Goal: Contribute content: Contribute content

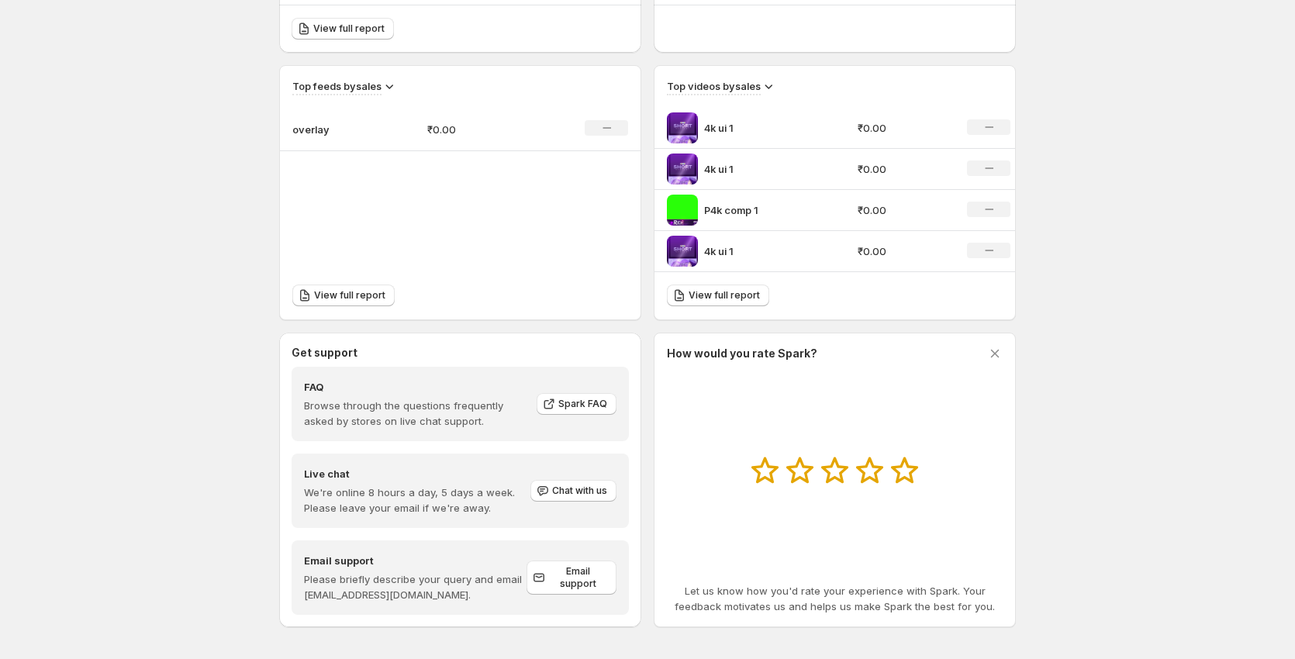
scroll to position [488, 0]
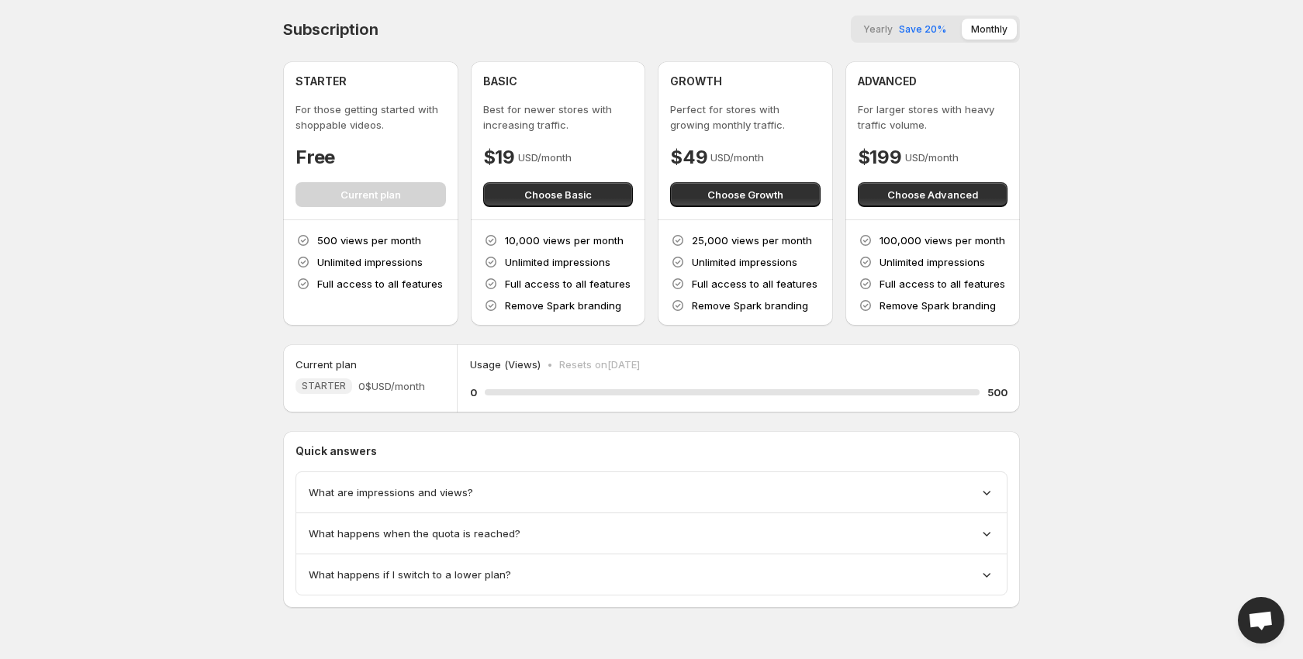
click at [471, 505] on div "What are impressions and views?" at bounding box center [651, 492] width 710 height 41
click at [686, 507] on div "What are impressions and views?" at bounding box center [651, 492] width 710 height 41
click at [985, 491] on icon at bounding box center [987, 493] width 16 height 16
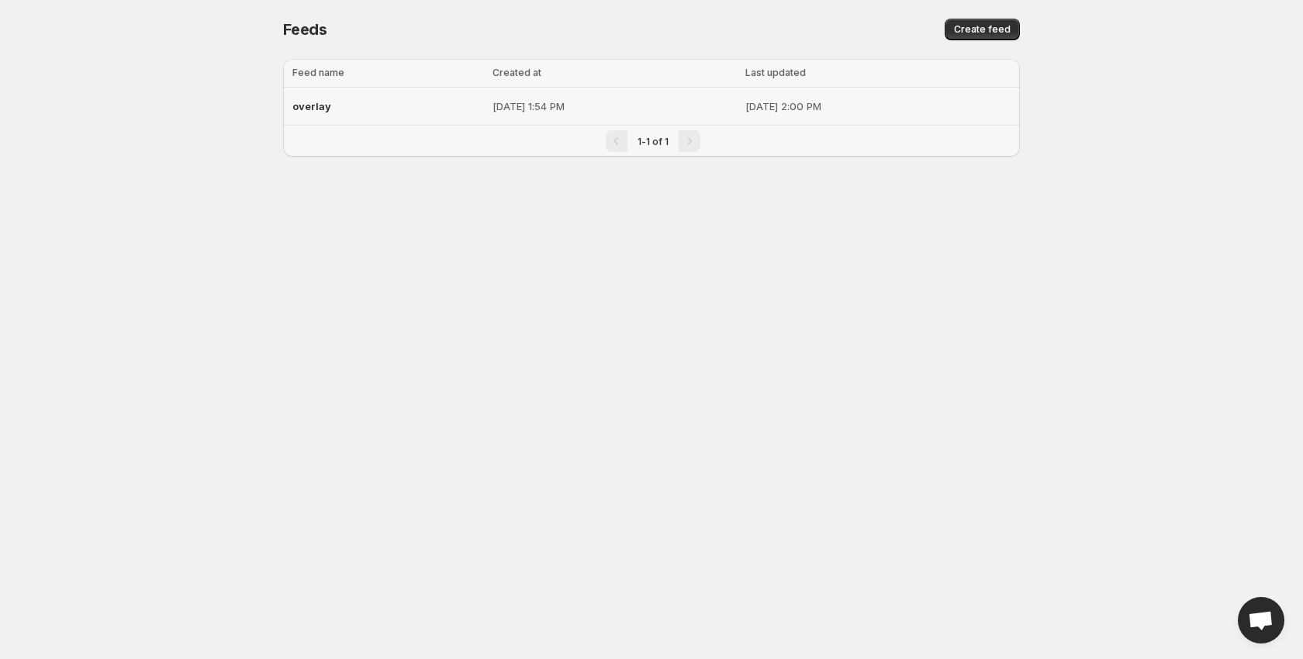
click at [624, 99] on p "[DATE] 1:54 PM" at bounding box center [614, 106] width 244 height 16
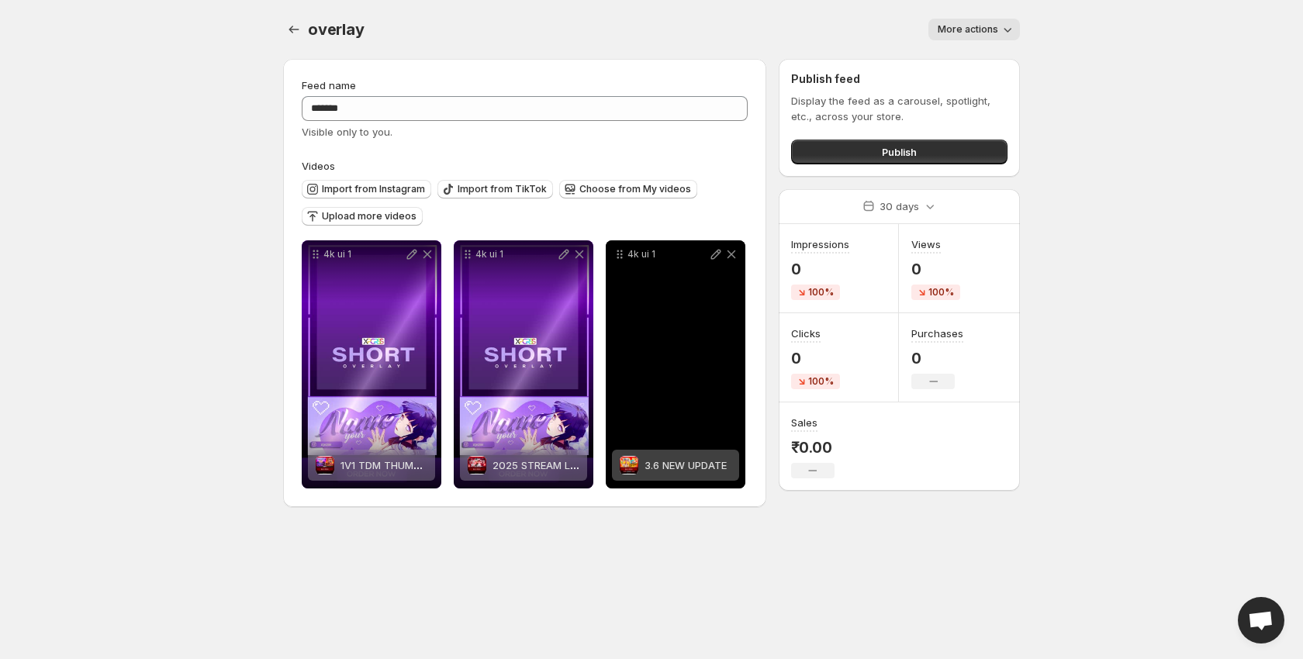
click at [610, 340] on div "4k ui 1" at bounding box center [676, 364] width 140 height 248
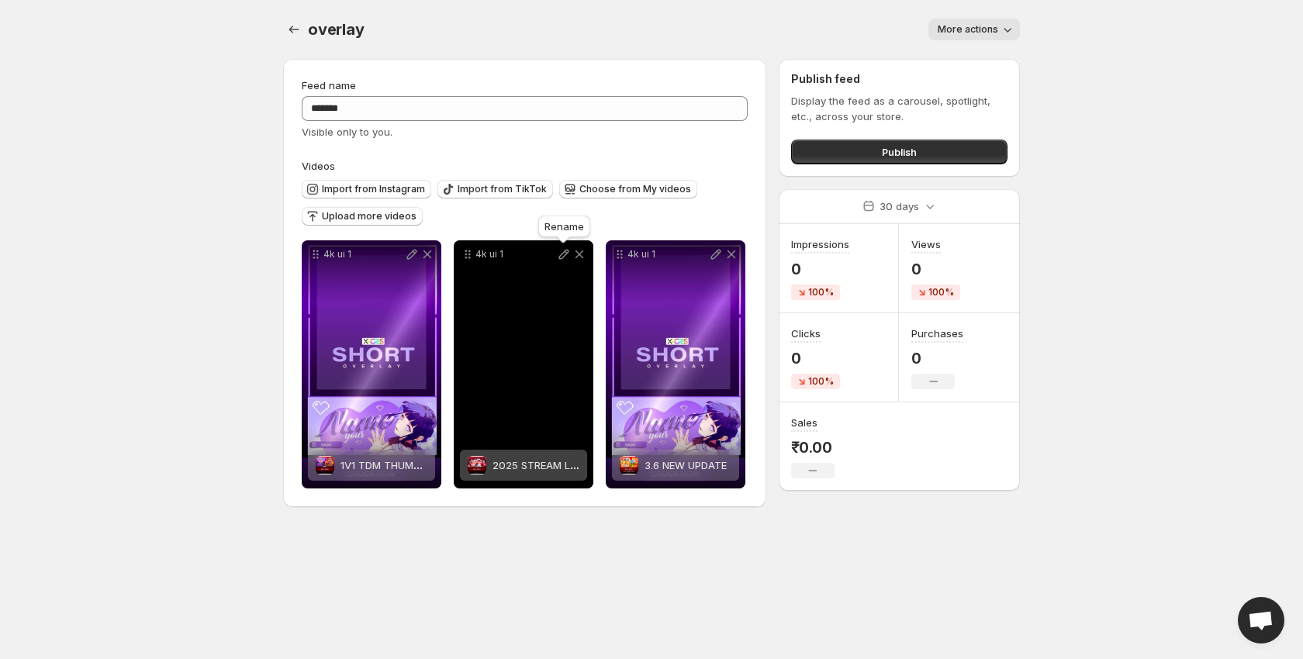
click at [561, 257] on icon at bounding box center [564, 255] width 16 height 16
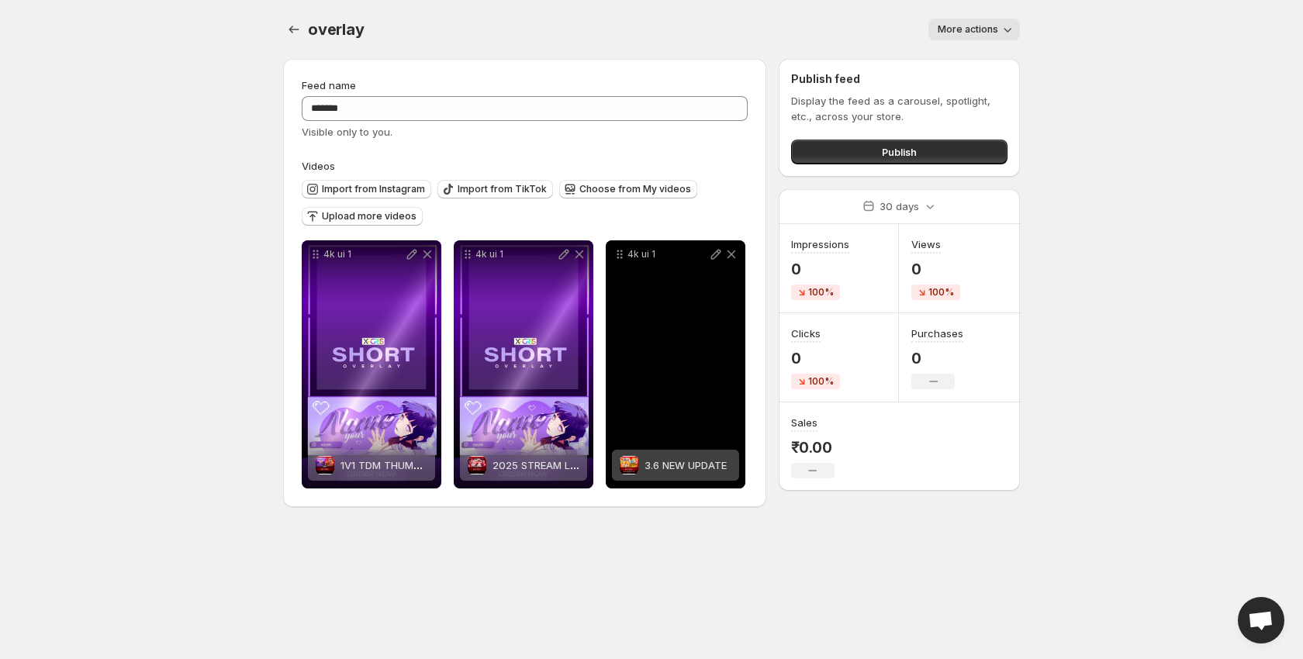
click at [662, 365] on div "4k ui 1" at bounding box center [676, 364] width 140 height 248
click at [663, 359] on div "4k ui 1" at bounding box center [676, 364] width 140 height 248
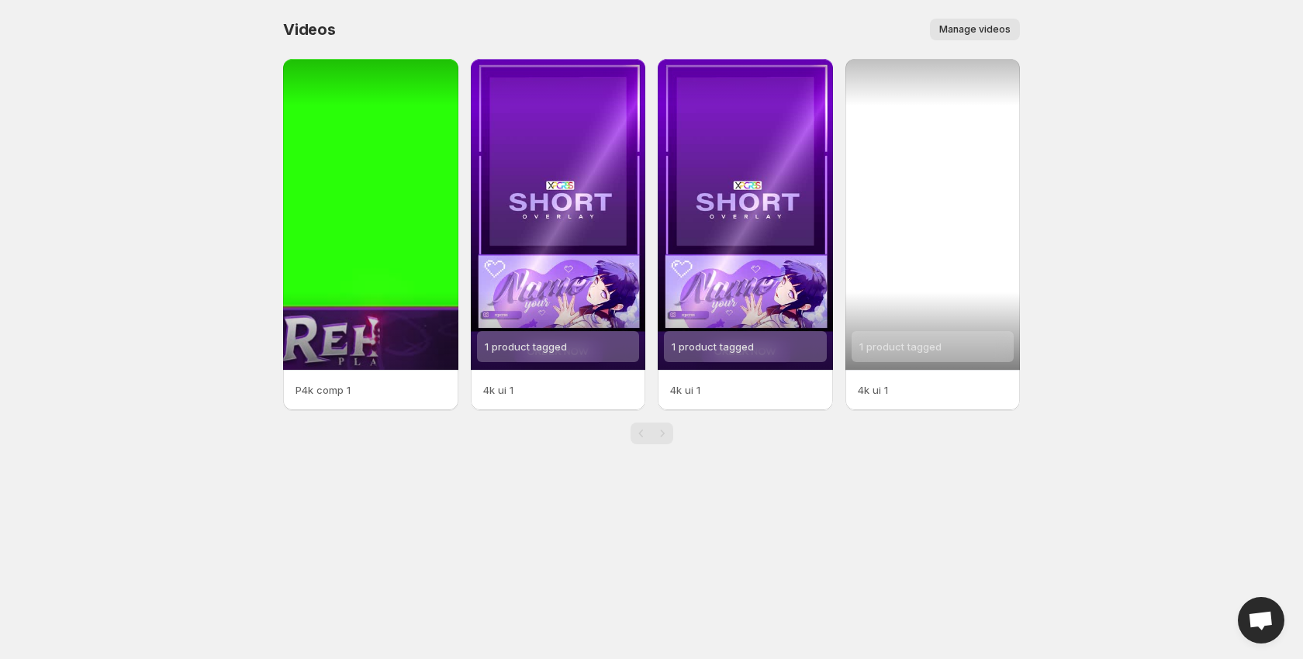
click at [952, 161] on div "1 product tagged" at bounding box center [932, 214] width 175 height 311
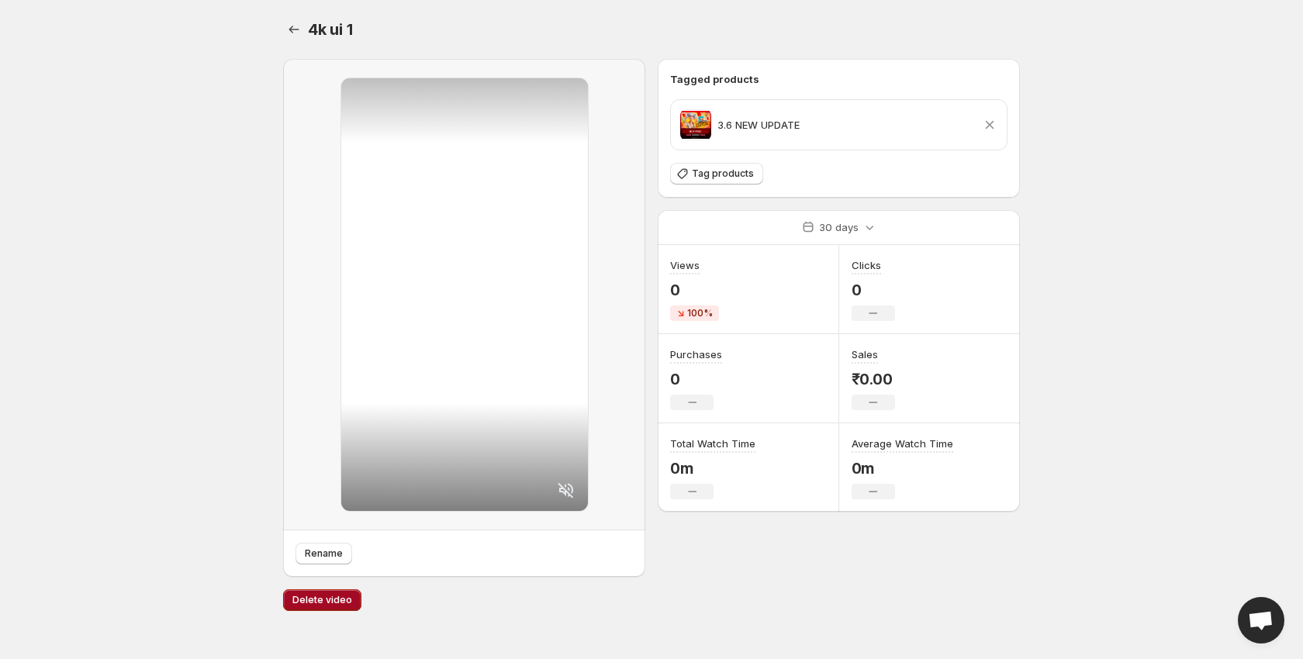
click at [330, 592] on button "Delete video" at bounding box center [322, 600] width 78 height 22
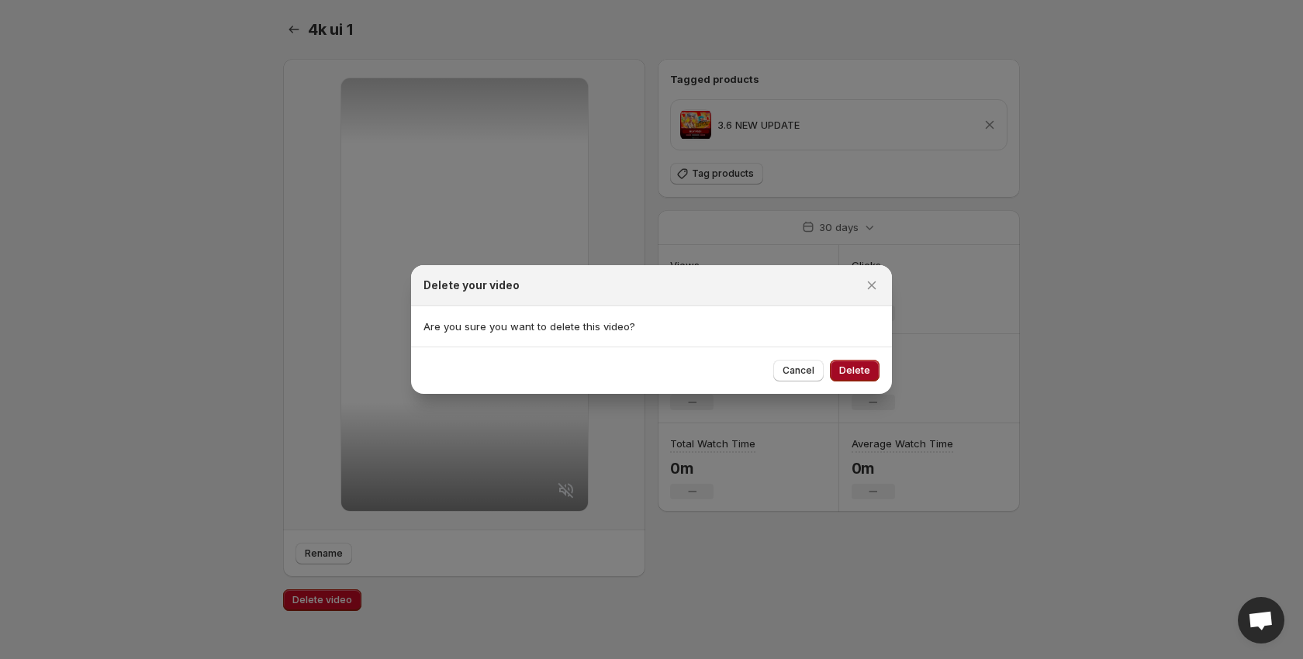
click at [845, 371] on span "Delete" at bounding box center [854, 370] width 31 height 12
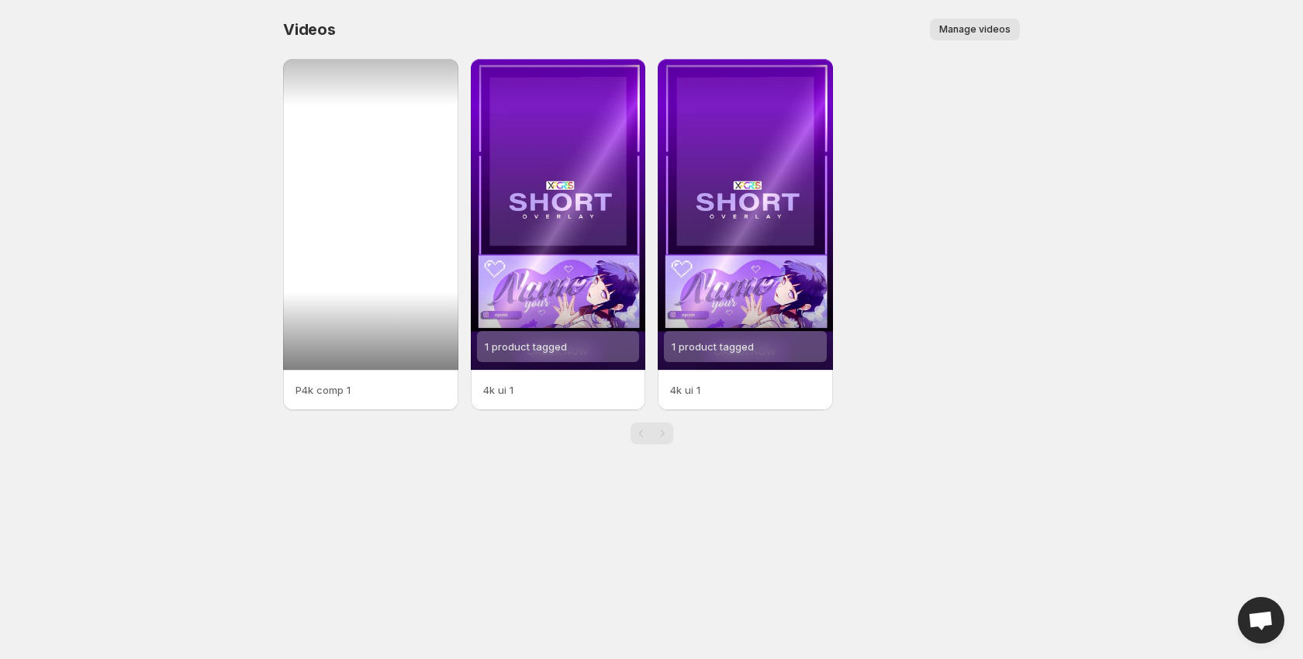
click at [392, 295] on div at bounding box center [370, 214] width 175 height 311
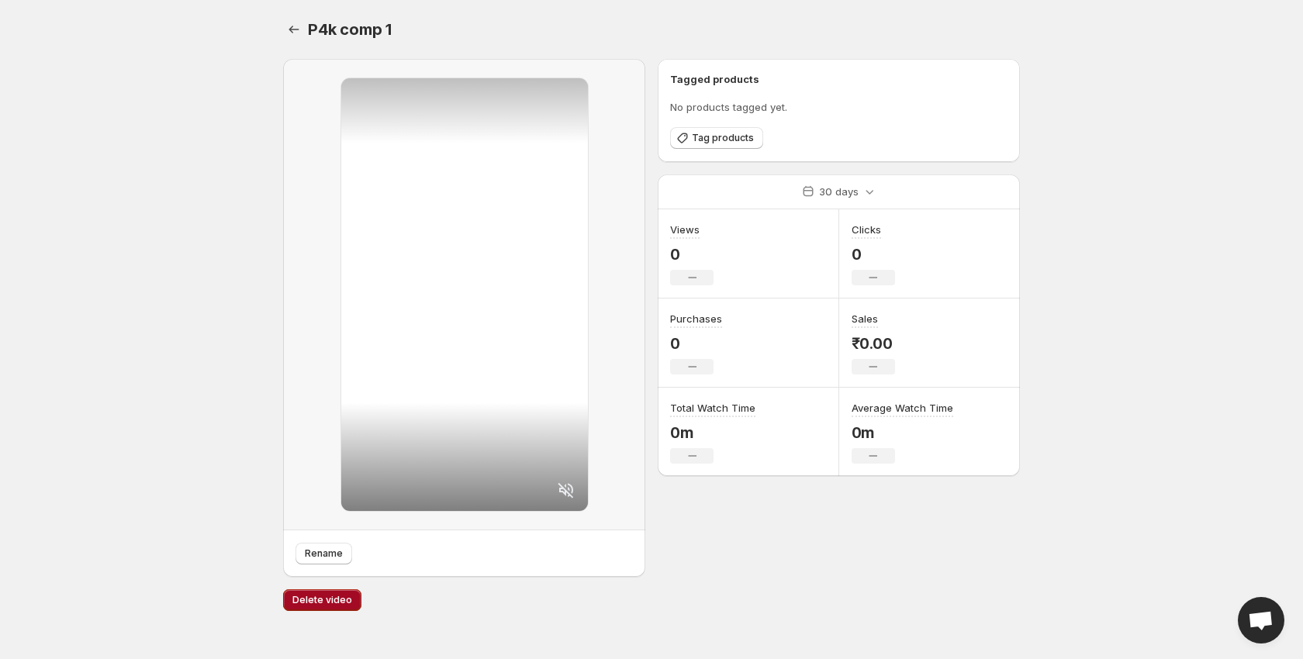
click at [330, 600] on span "Delete video" at bounding box center [322, 600] width 60 height 12
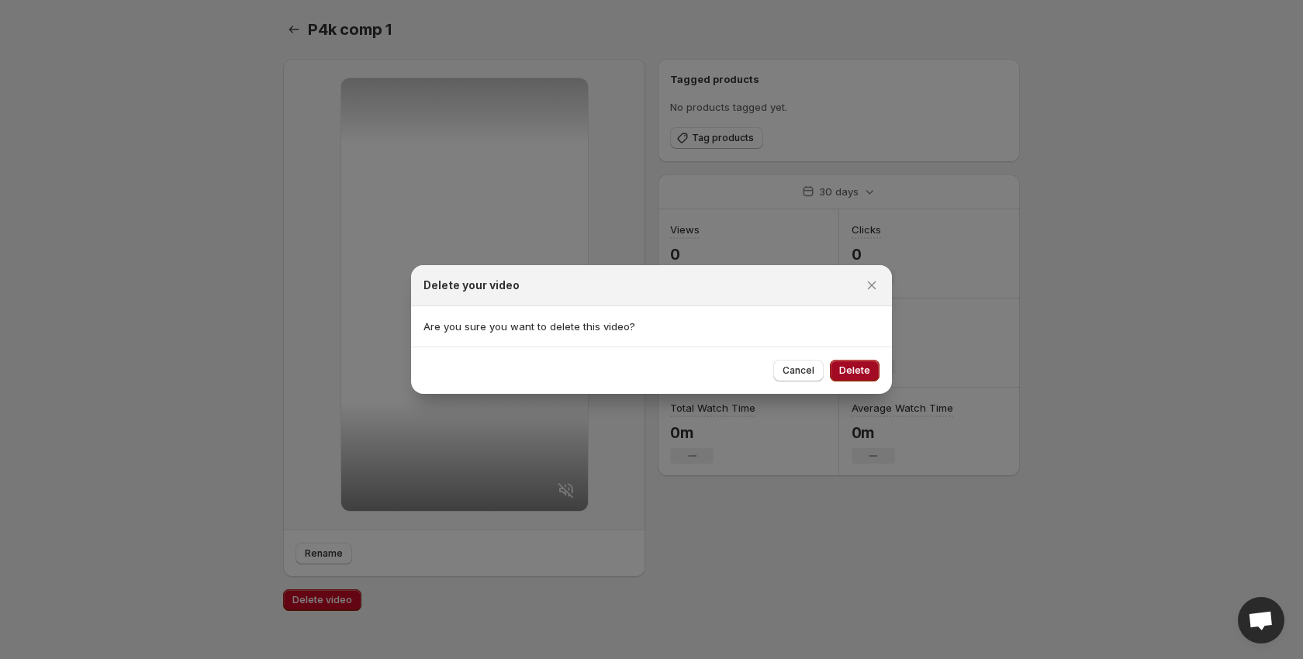
click at [846, 364] on button "Delete" at bounding box center [855, 371] width 50 height 22
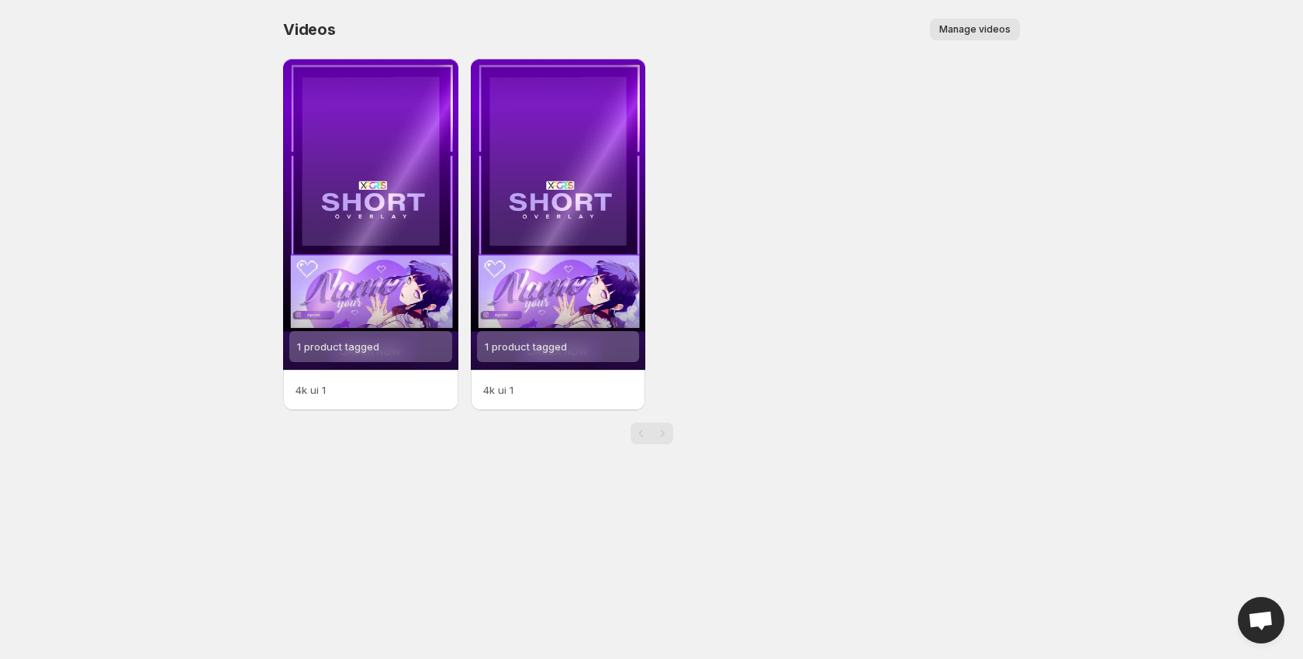
click at [997, 36] on button "Manage videos" at bounding box center [975, 30] width 90 height 22
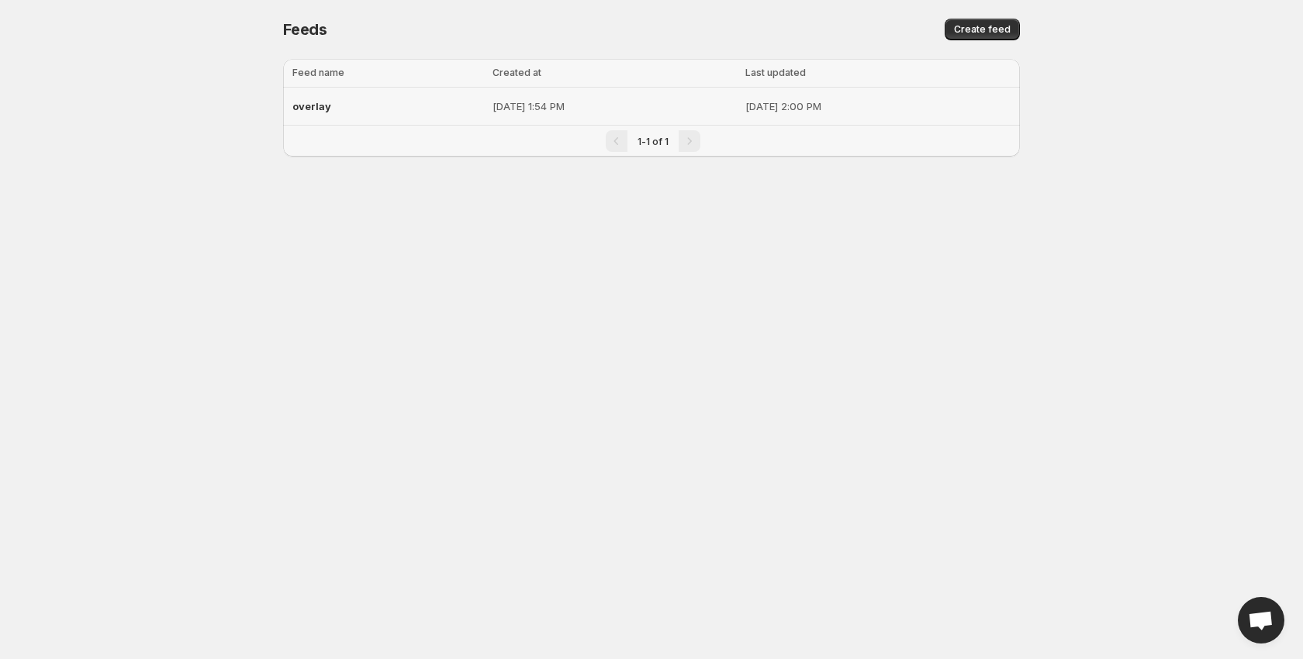
click at [534, 104] on p "[DATE] 1:54 PM" at bounding box center [614, 106] width 244 height 16
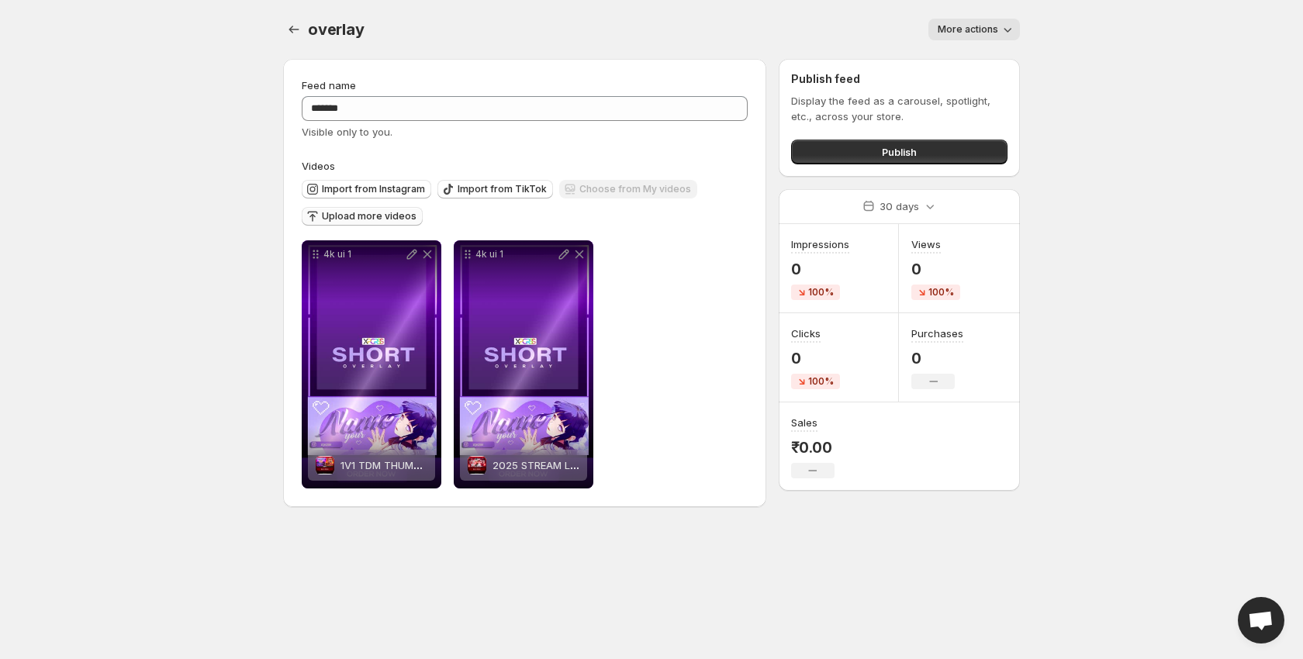
click at [357, 213] on span "Upload more videos" at bounding box center [369, 216] width 95 height 12
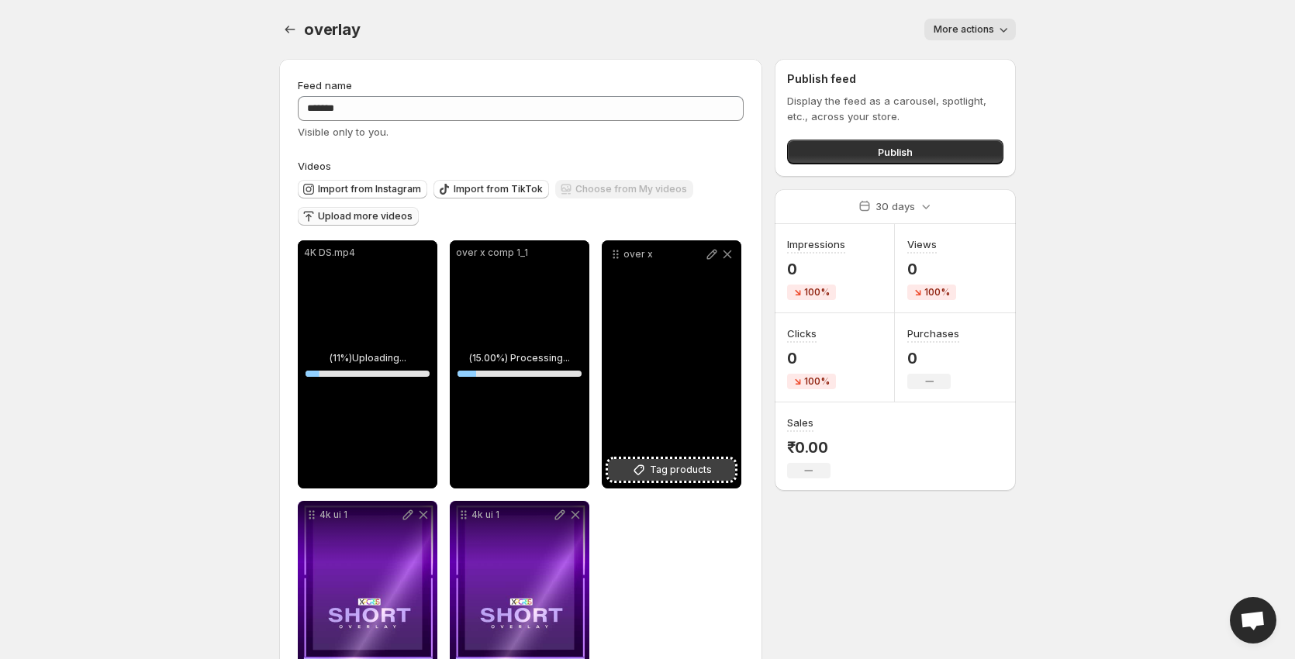
click at [658, 469] on span "Tag products" at bounding box center [681, 470] width 62 height 16
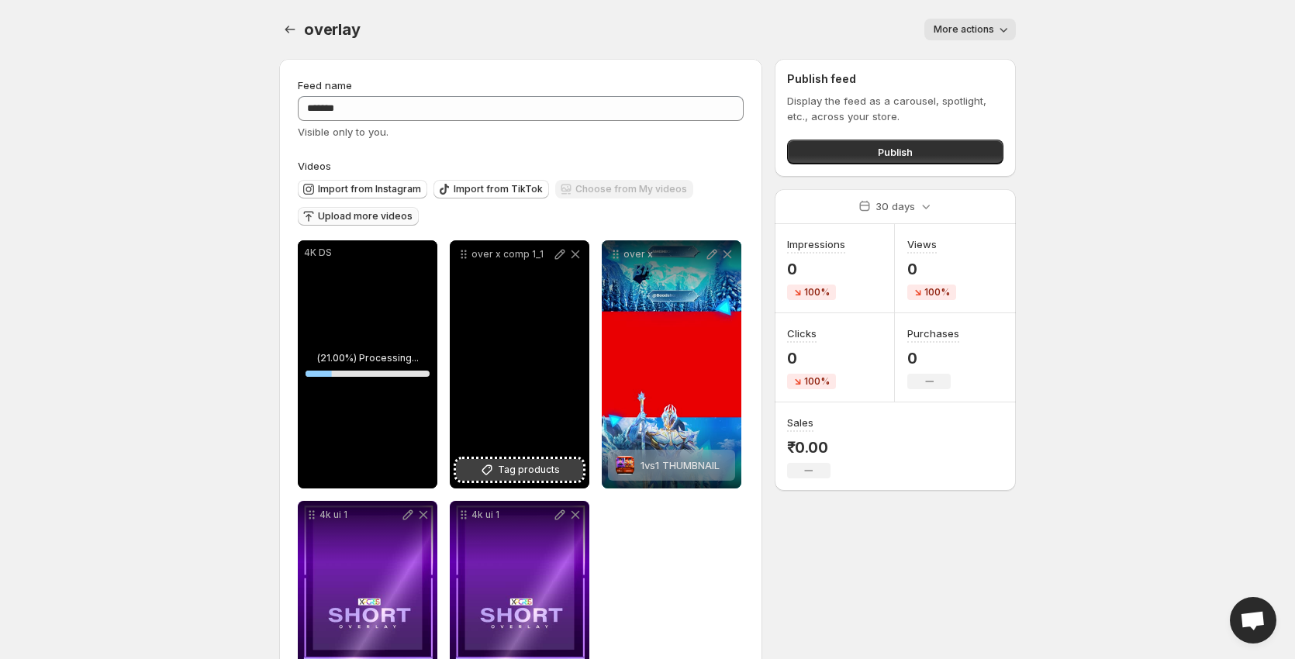
click at [494, 471] on icon at bounding box center [487, 470] width 16 height 16
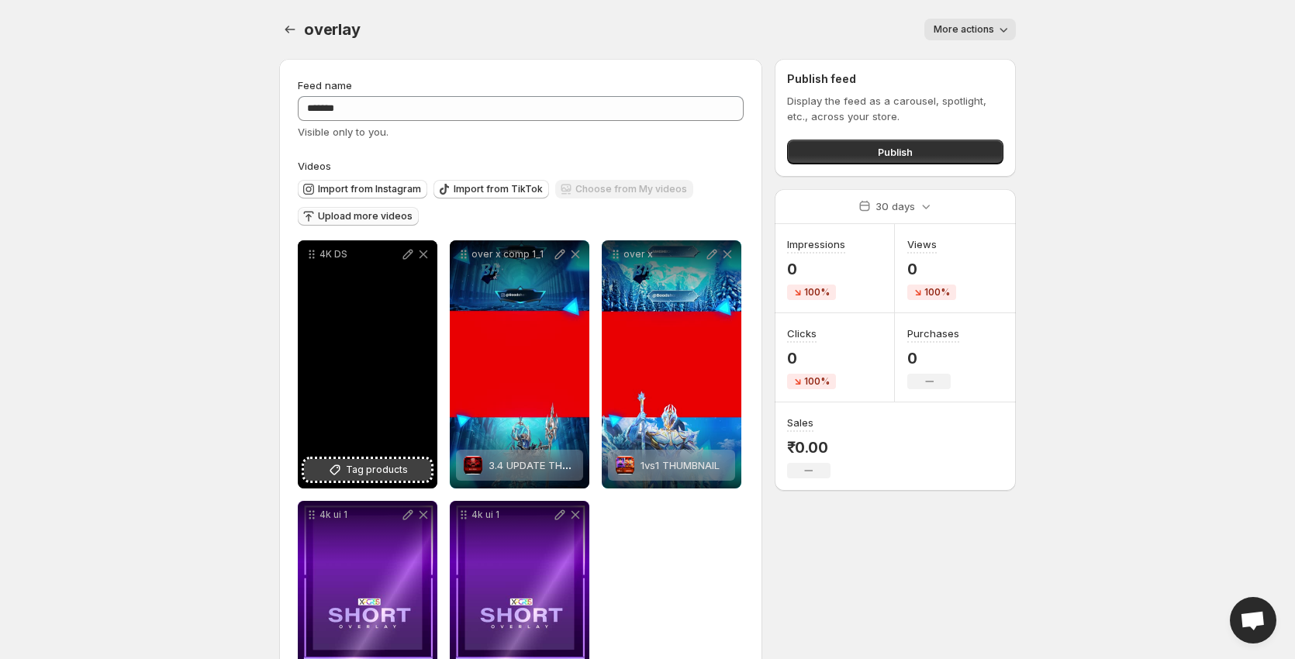
click at [368, 472] on span "Tag products" at bounding box center [377, 470] width 62 height 16
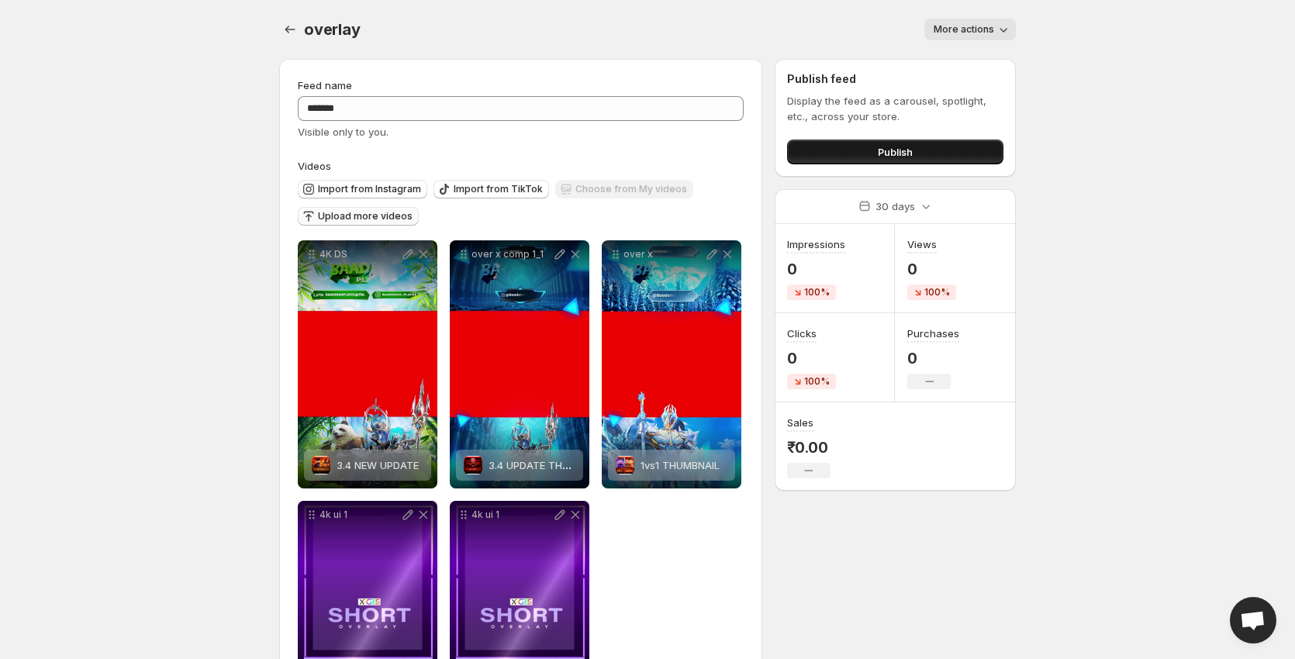
click at [852, 147] on button "Publish" at bounding box center [895, 152] width 216 height 25
click at [818, 157] on button "Publish" at bounding box center [895, 152] width 216 height 25
